Goal: Task Accomplishment & Management: Manage account settings

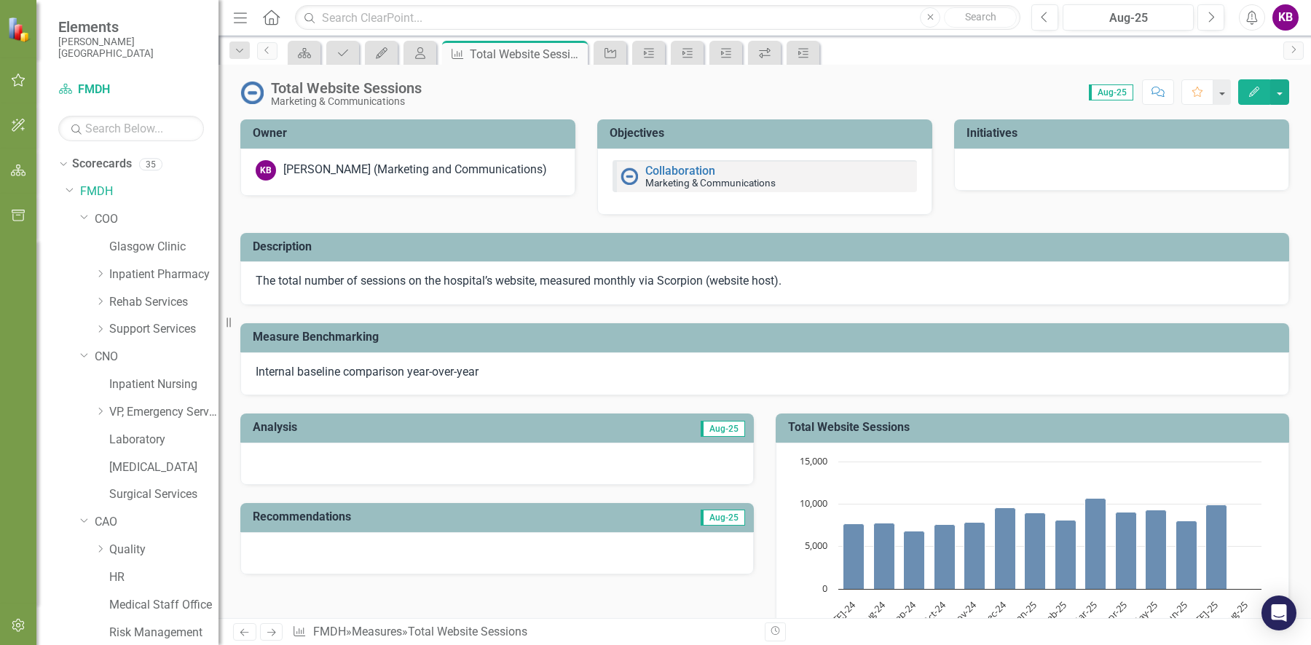
scroll to position [582, 0]
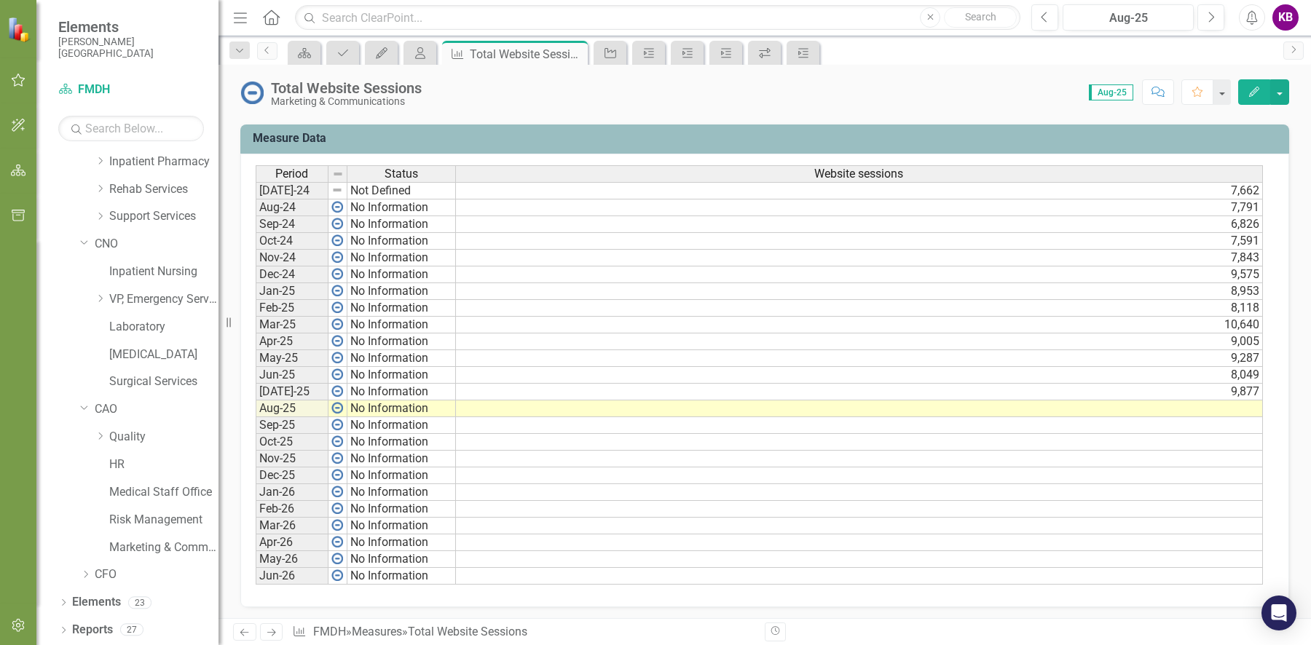
click at [1165, 402] on td at bounding box center [859, 409] width 807 height 17
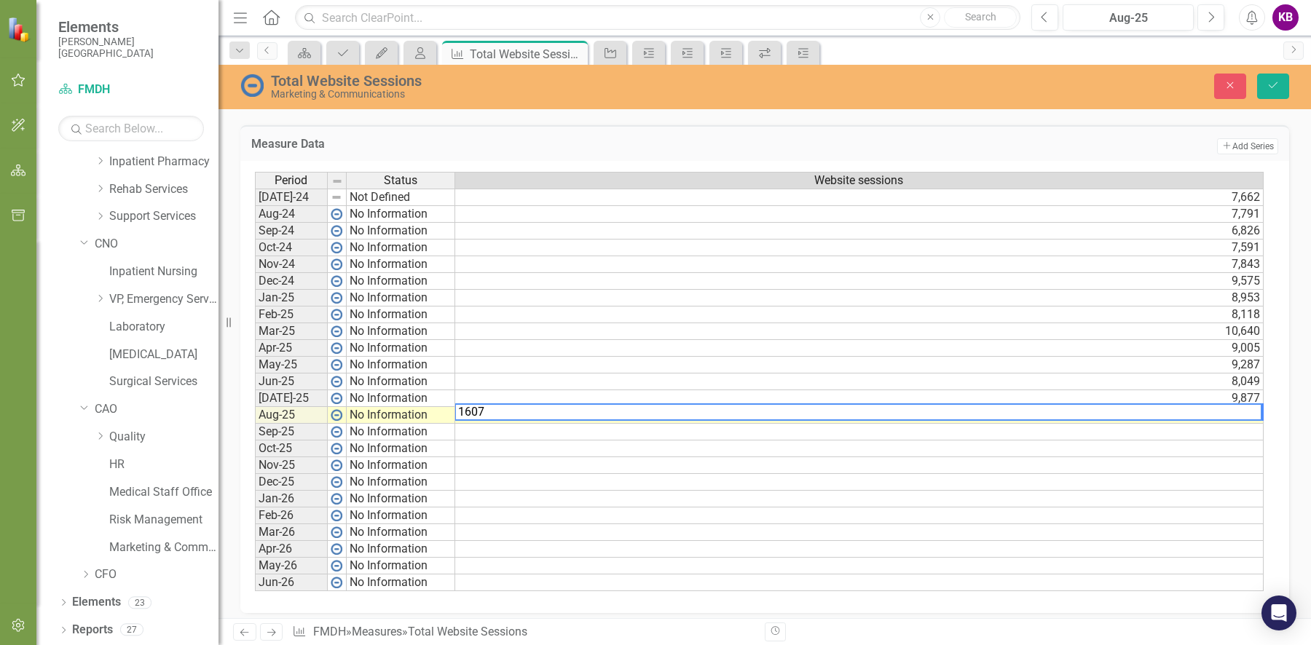
type textarea "16079"
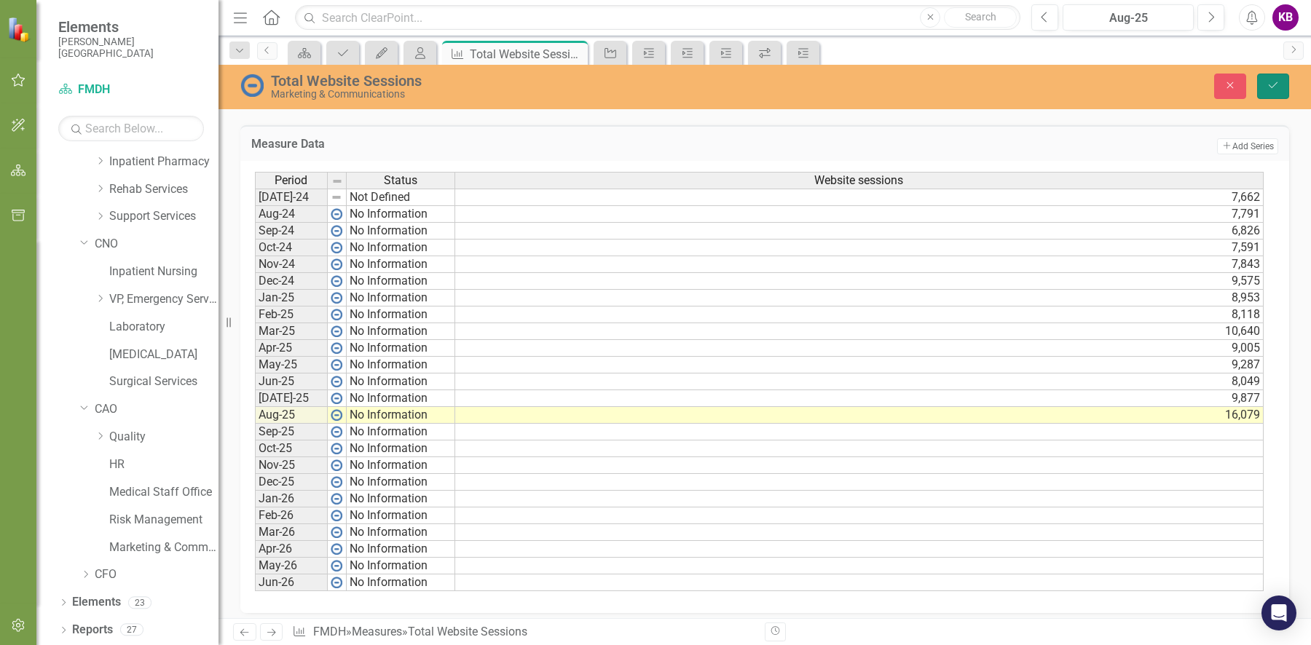
click at [1272, 90] on icon "Save" at bounding box center [1272, 85] width 13 height 10
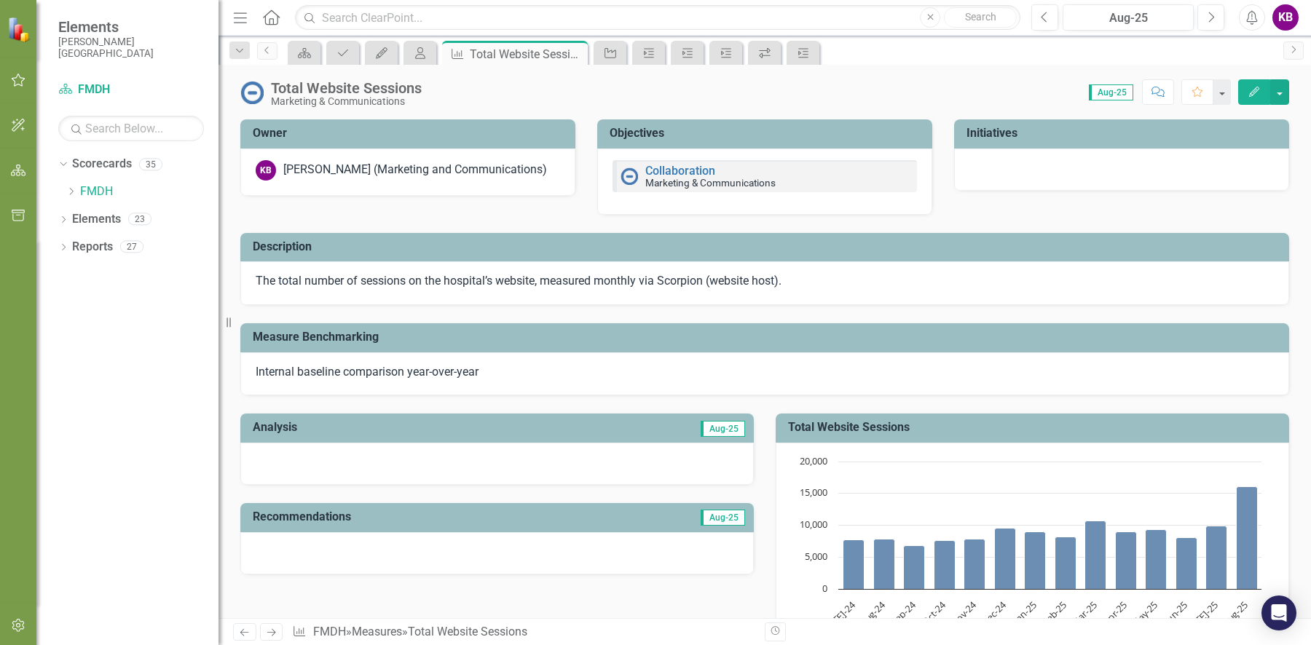
scroll to position [0, 0]
click at [1246, 526] on icon "Aug-25, 16,079. Website sessions." at bounding box center [1247, 538] width 21 height 103
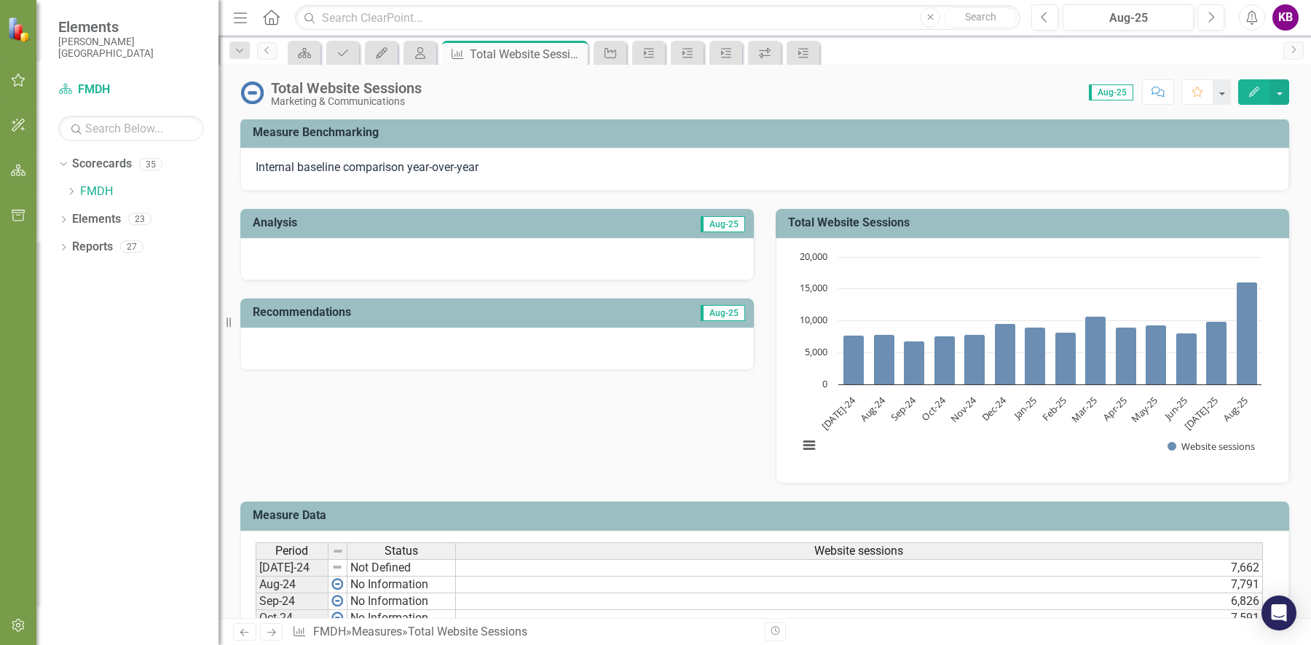
scroll to position [85, 0]
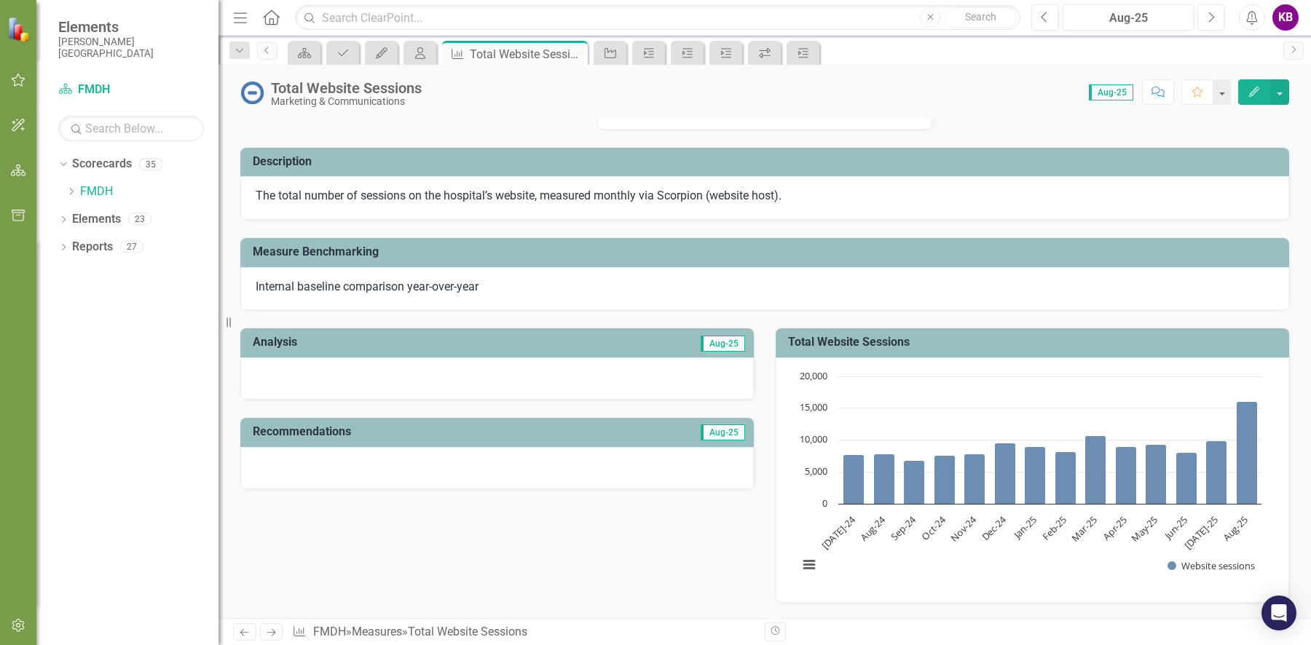
click at [684, 368] on div at bounding box center [496, 379] width 513 height 42
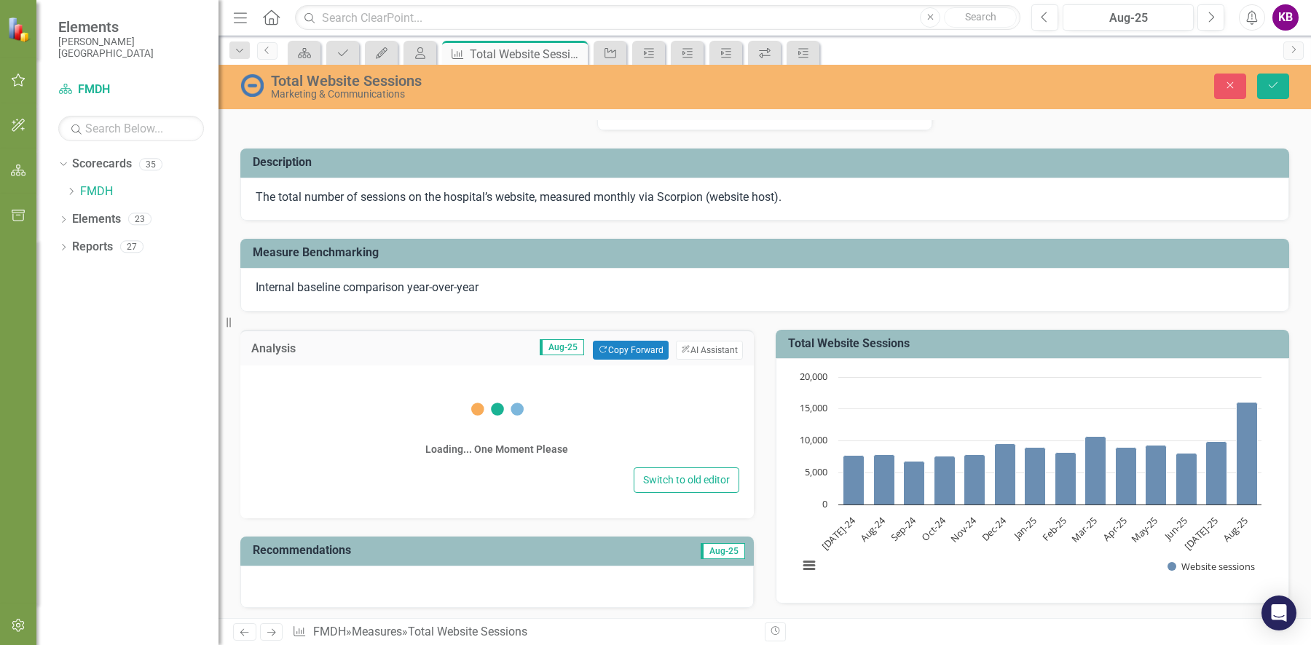
click at [463, 392] on div "Loading... One Moment Please" at bounding box center [497, 419] width 484 height 87
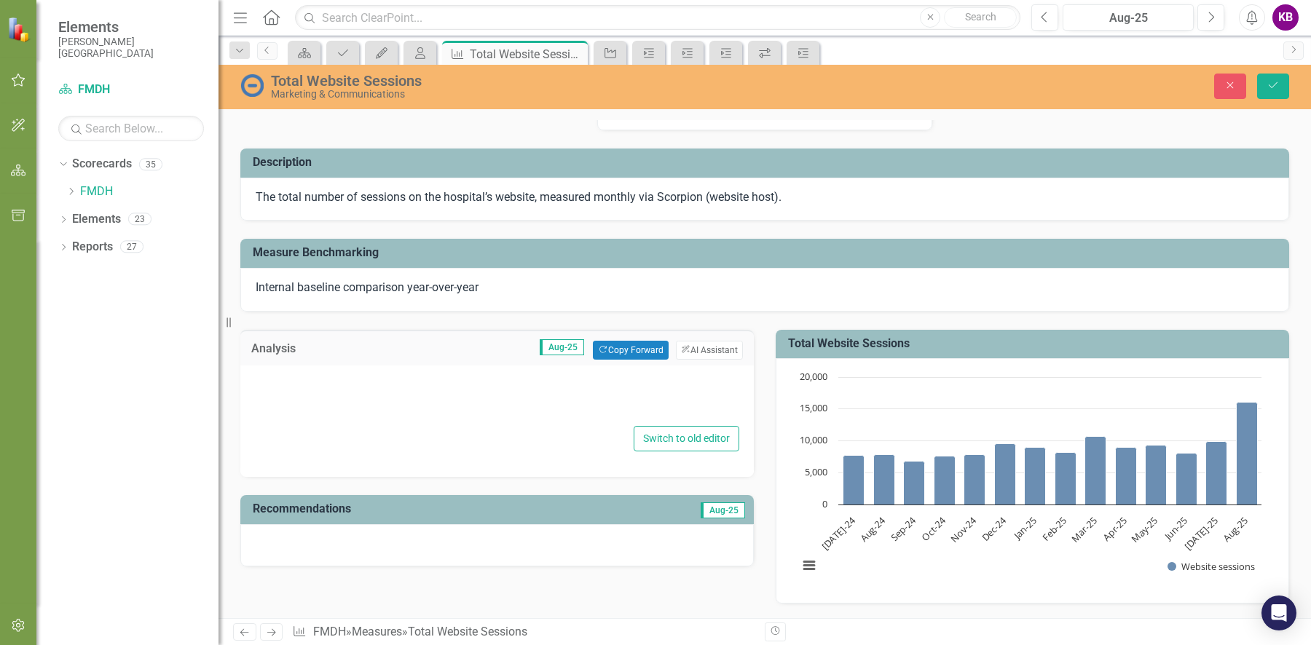
click at [339, 381] on div at bounding box center [497, 399] width 484 height 47
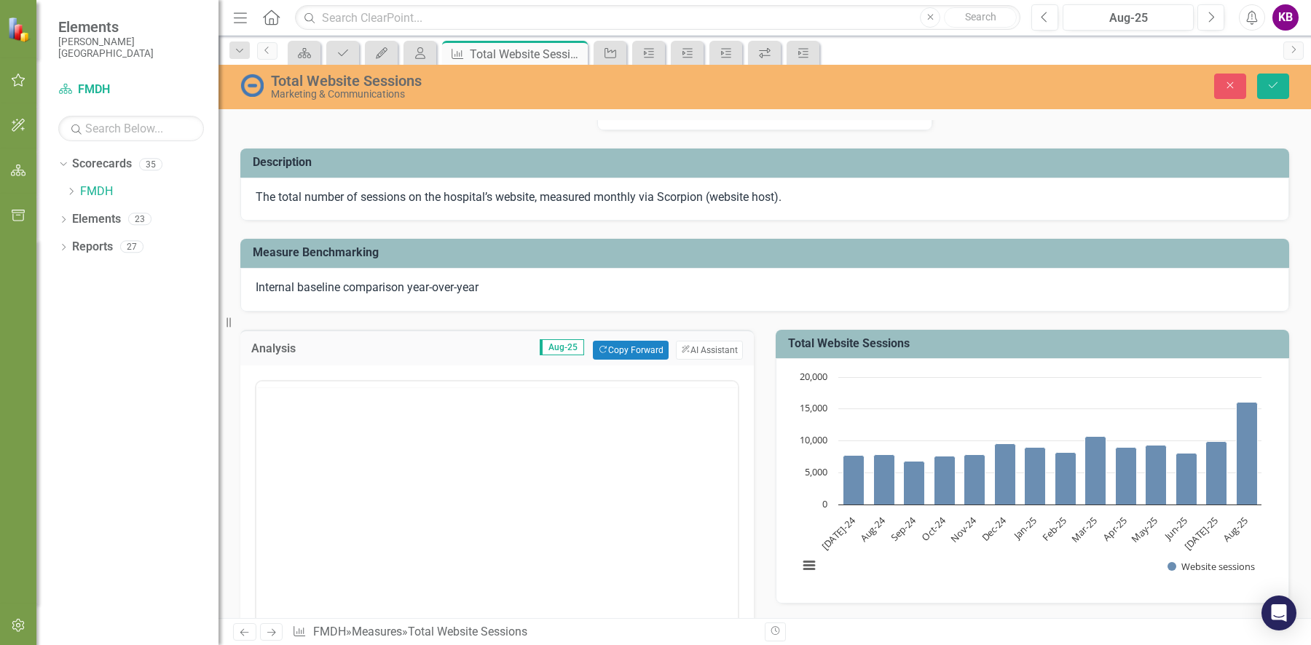
scroll to position [0, 0]
click at [297, 439] on body "Rich Text Area. Press ALT-0 for help." at bounding box center [496, 524] width 481 height 218
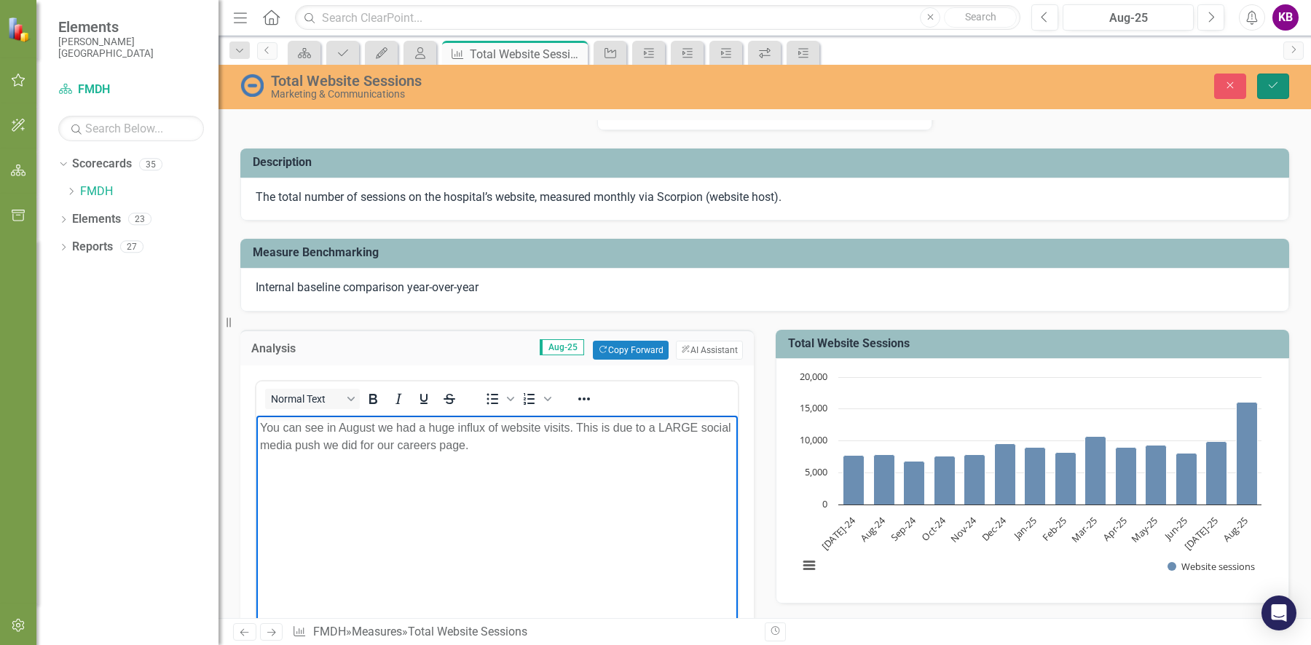
click at [1280, 89] on button "Save" at bounding box center [1273, 86] width 32 height 25
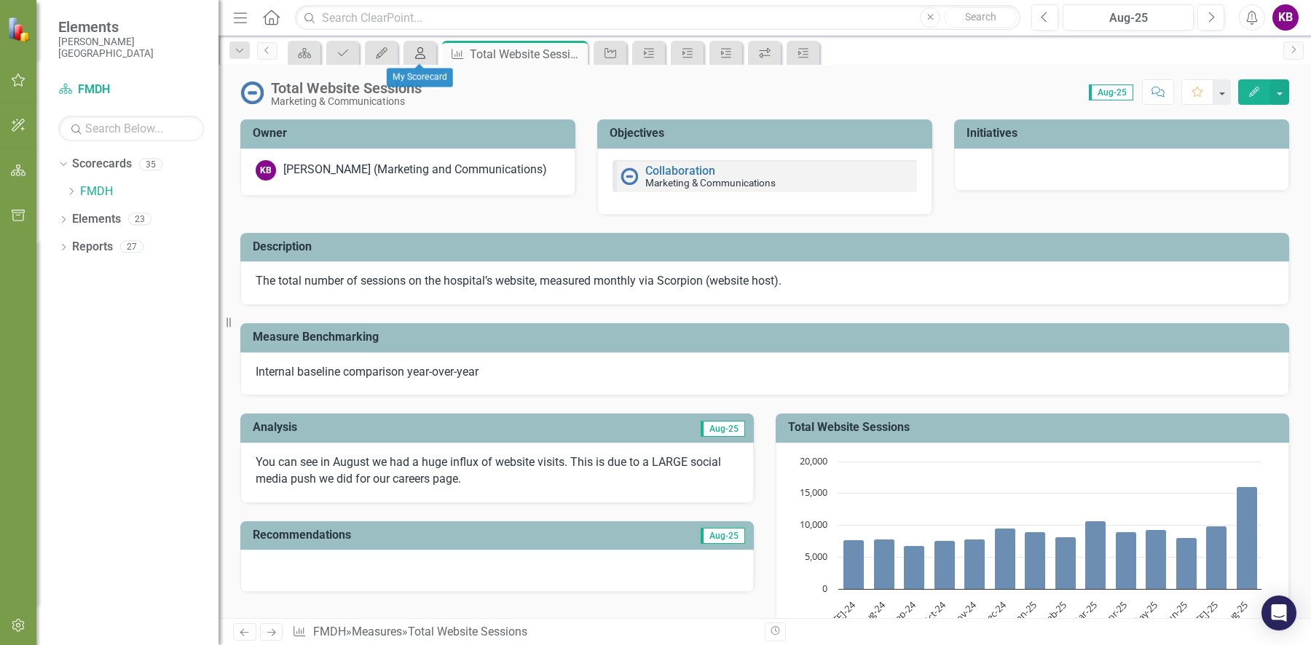
click at [417, 52] on icon "My Scorecard" at bounding box center [420, 53] width 15 height 12
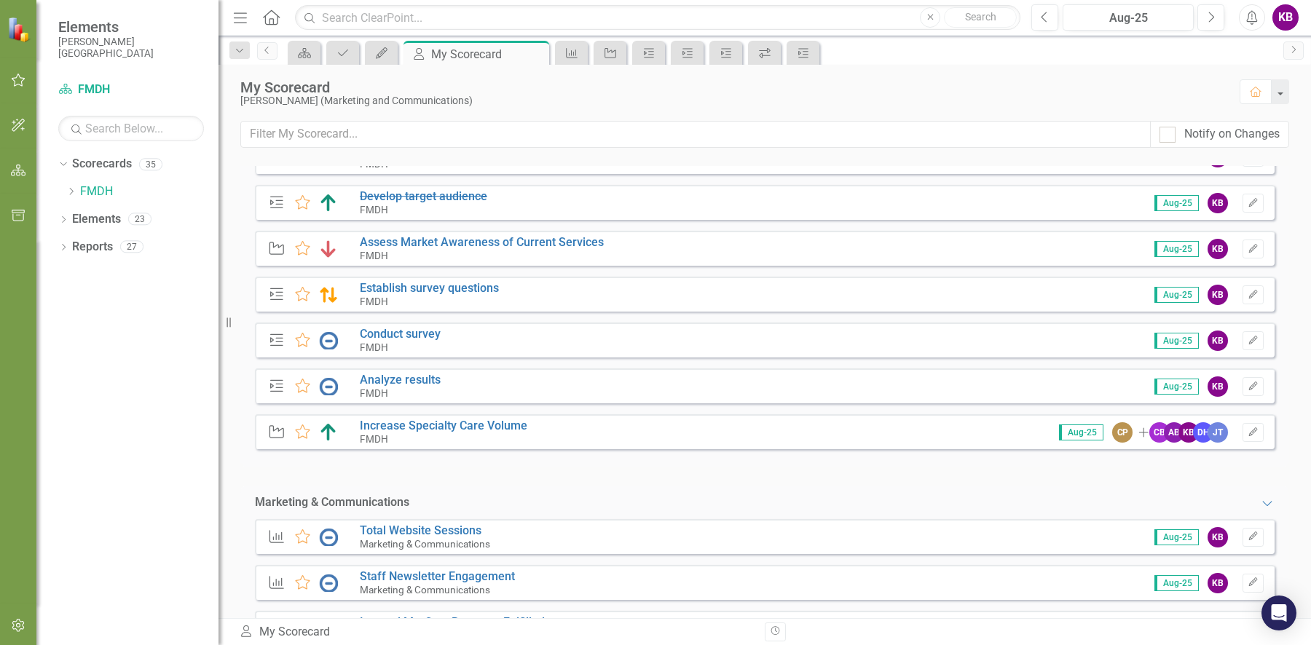
scroll to position [122, 0]
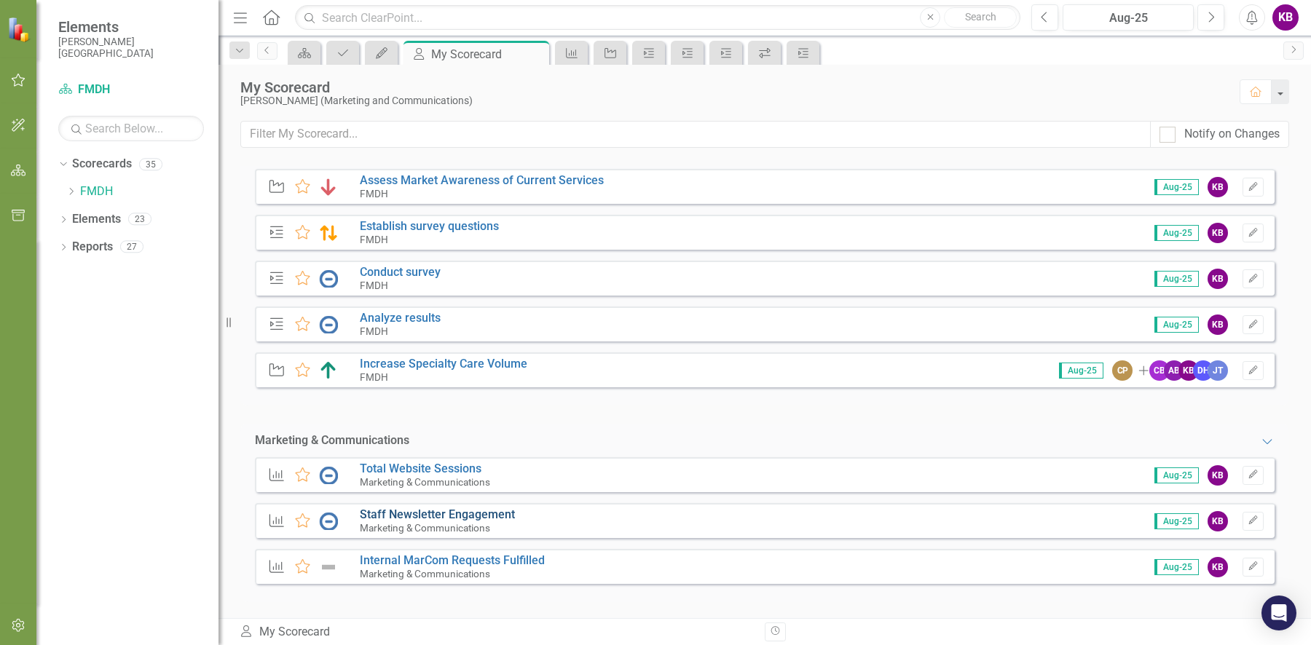
click at [436, 511] on link "Staff Newsletter Engagement" at bounding box center [437, 515] width 155 height 14
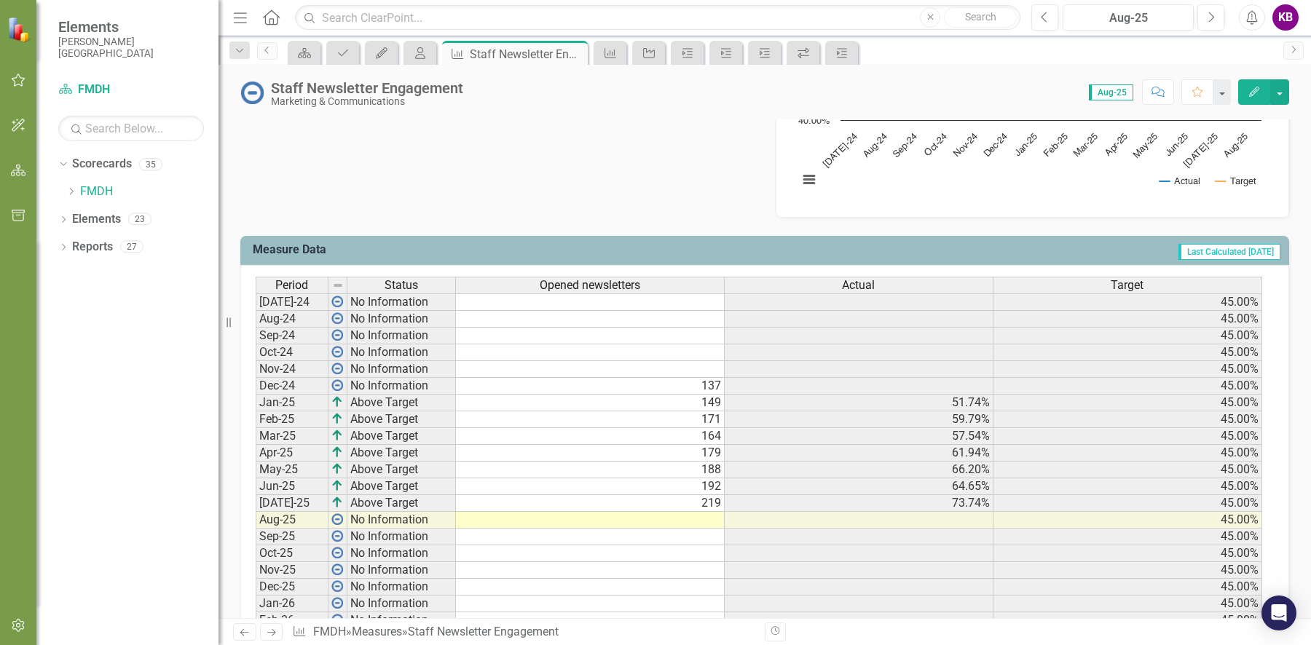
scroll to position [471, 0]
click at [714, 511] on td at bounding box center [590, 519] width 269 height 17
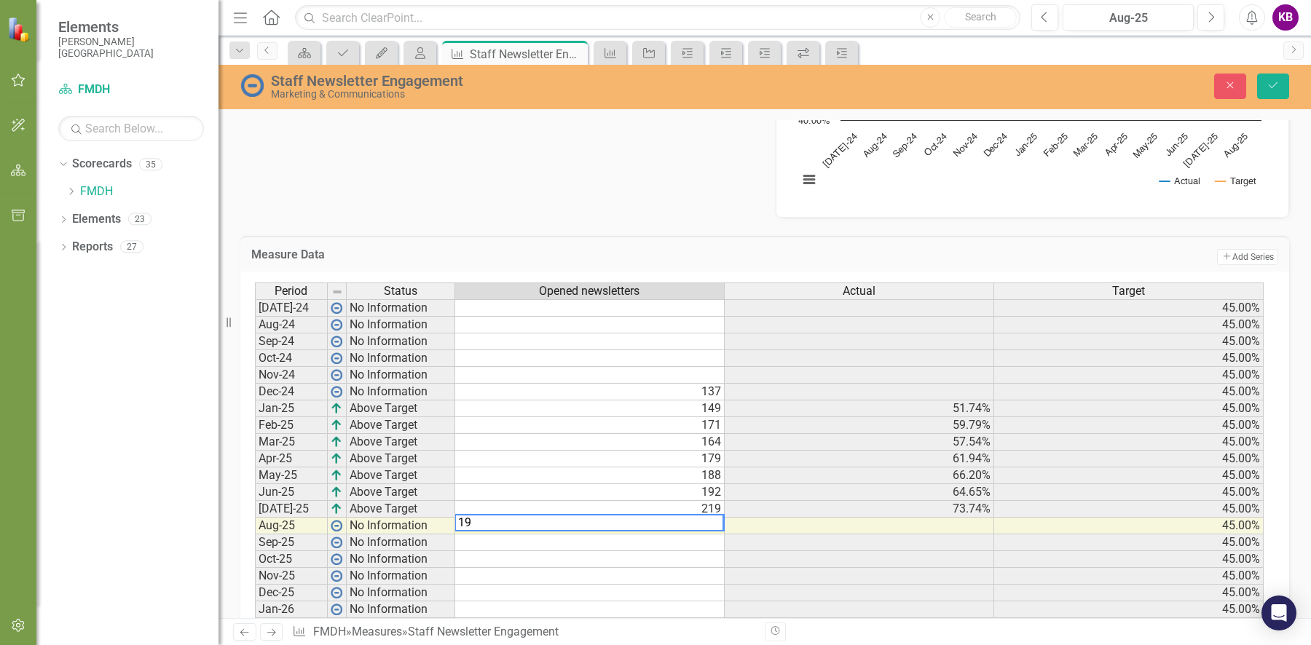
type textarea "196"
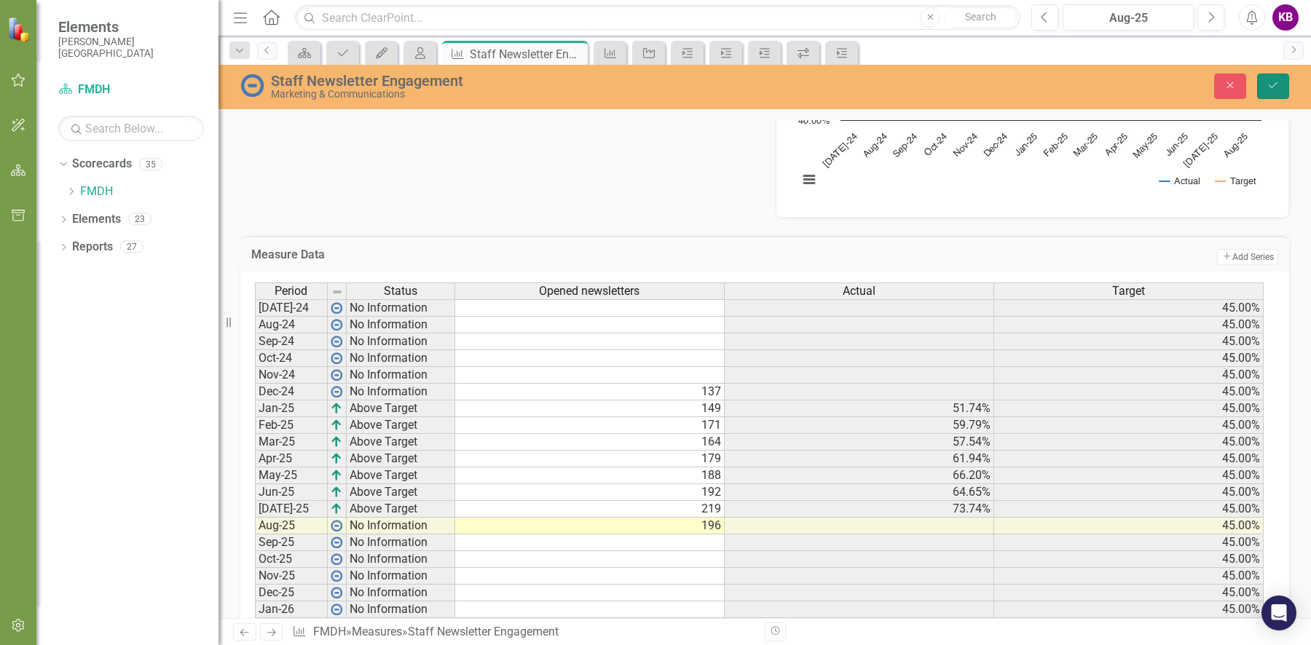
click at [1280, 85] on button "Save" at bounding box center [1273, 86] width 32 height 25
